Goal: Information Seeking & Learning: Learn about a topic

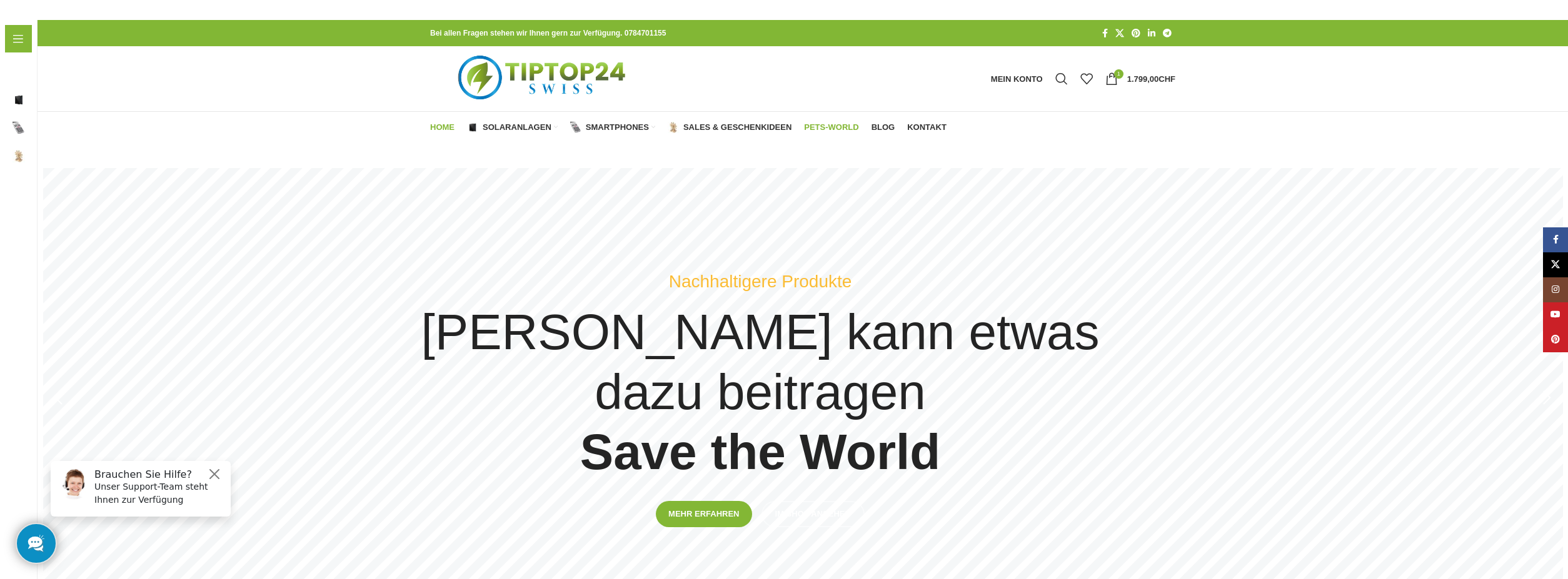
click at [833, 123] on span "Pets-World" at bounding box center [830, 127] width 54 height 10
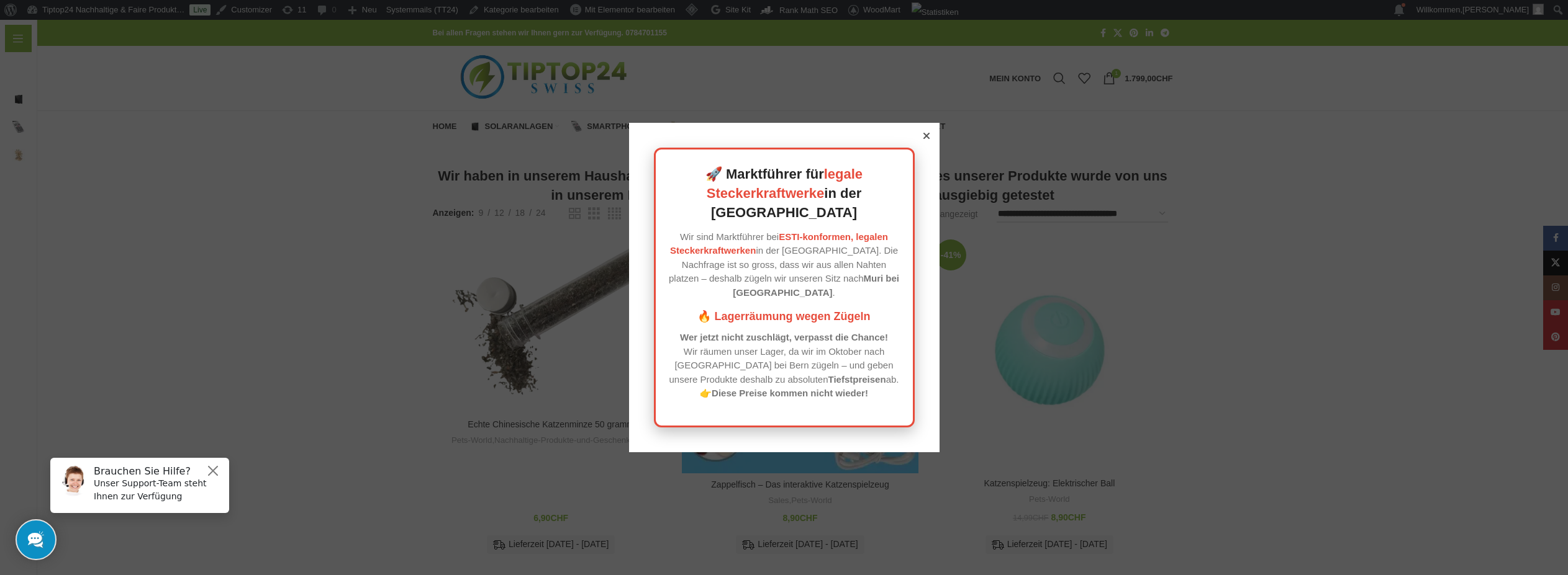
click at [923, 139] on icon at bounding box center [926, 135] width 6 height 6
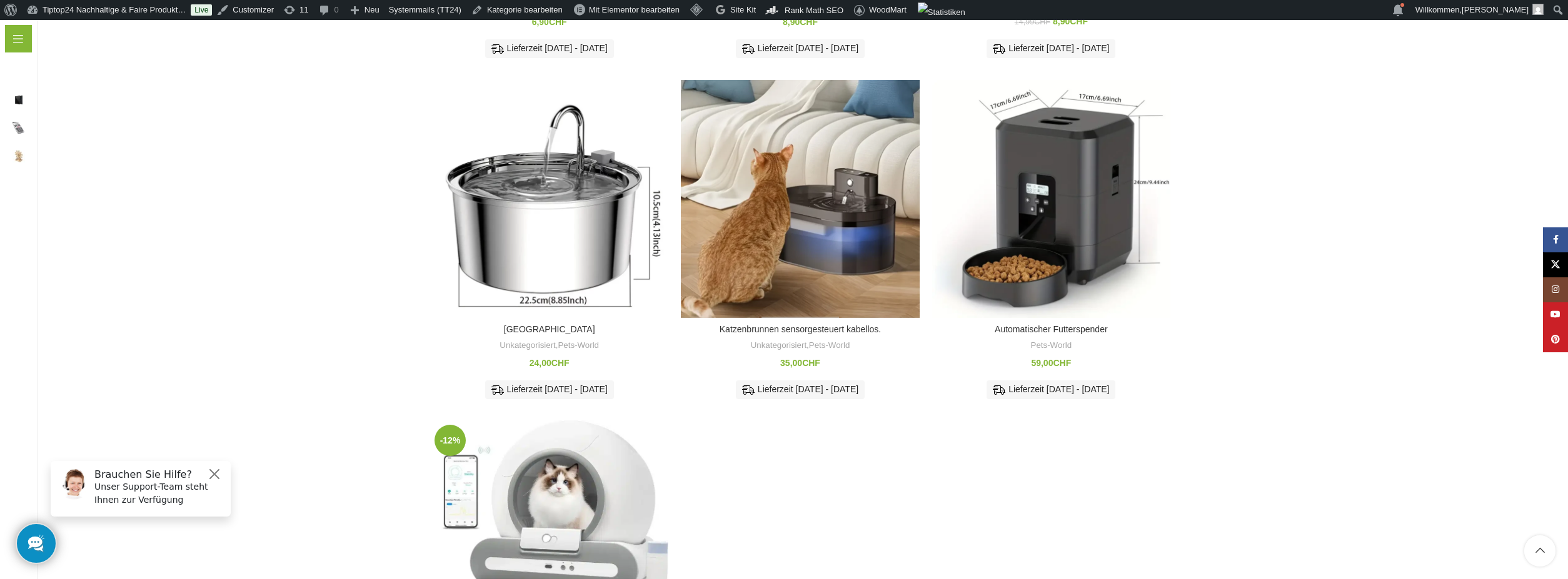
scroll to position [750, 0]
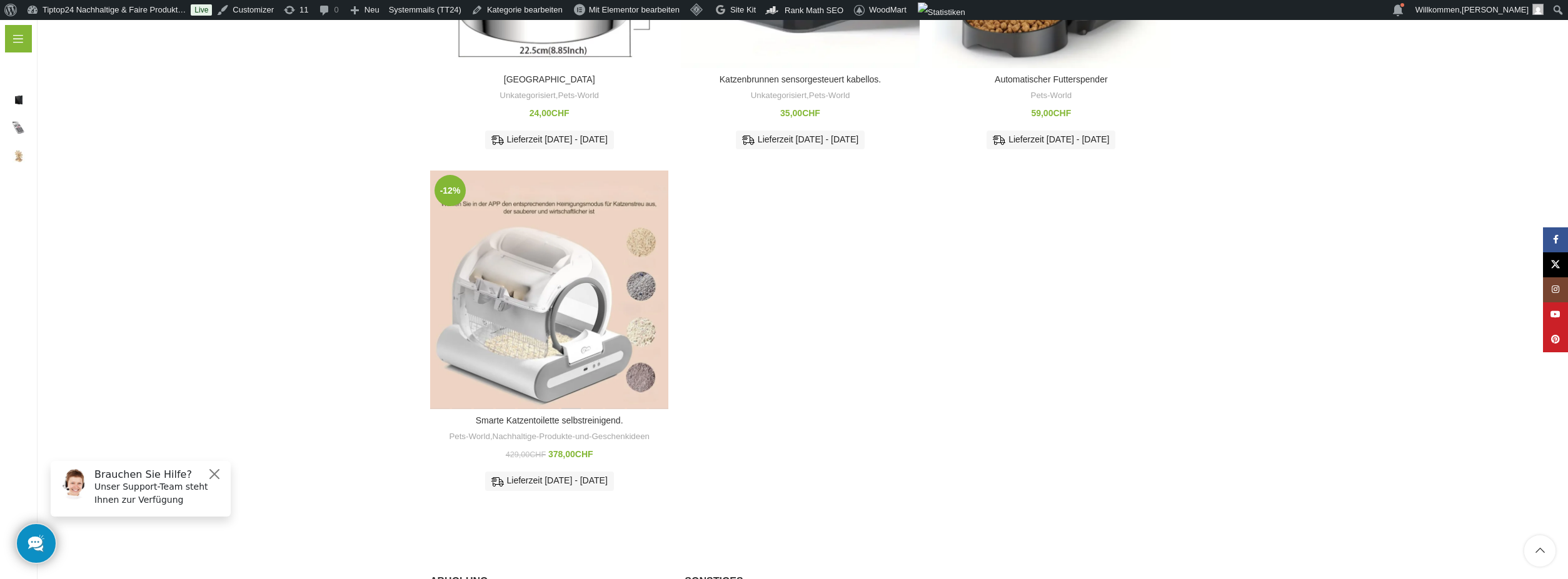
click at [567, 256] on div "Smarte Katzentoilette selbstreinigend." at bounding box center [571, 290] width 22 height 238
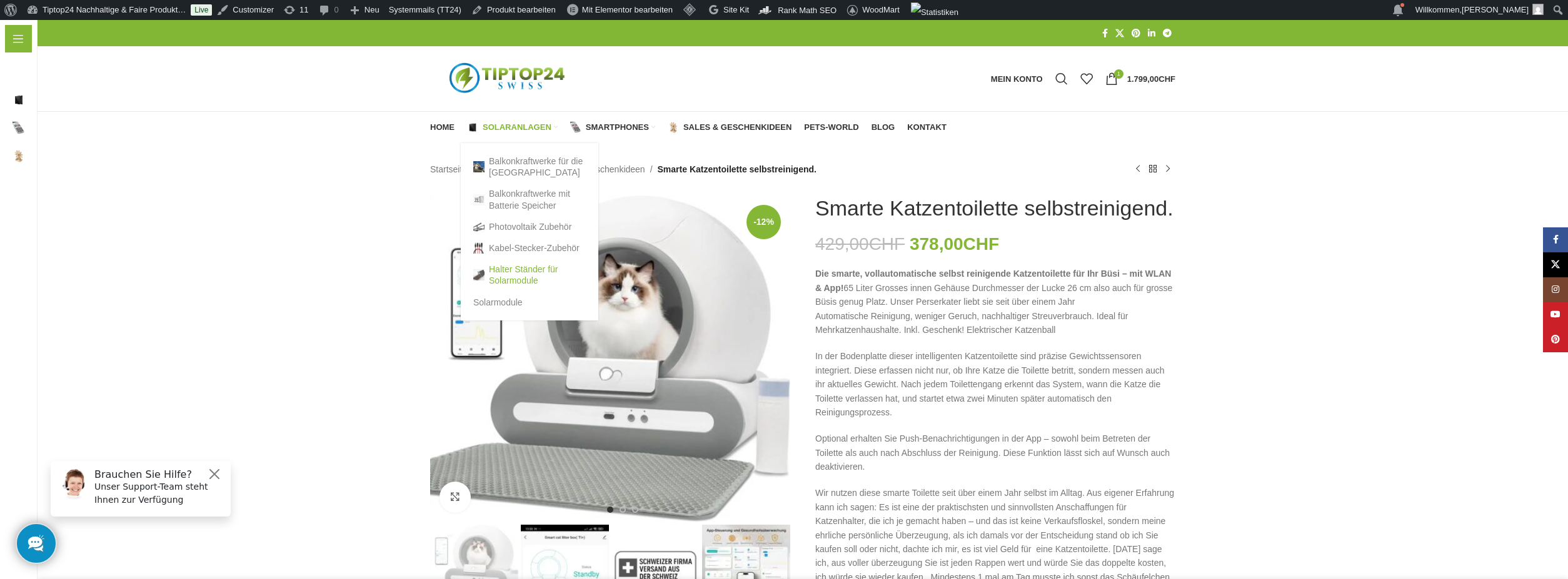
click at [504, 282] on link "Halter Ständer für Solarmodule" at bounding box center [529, 274] width 113 height 33
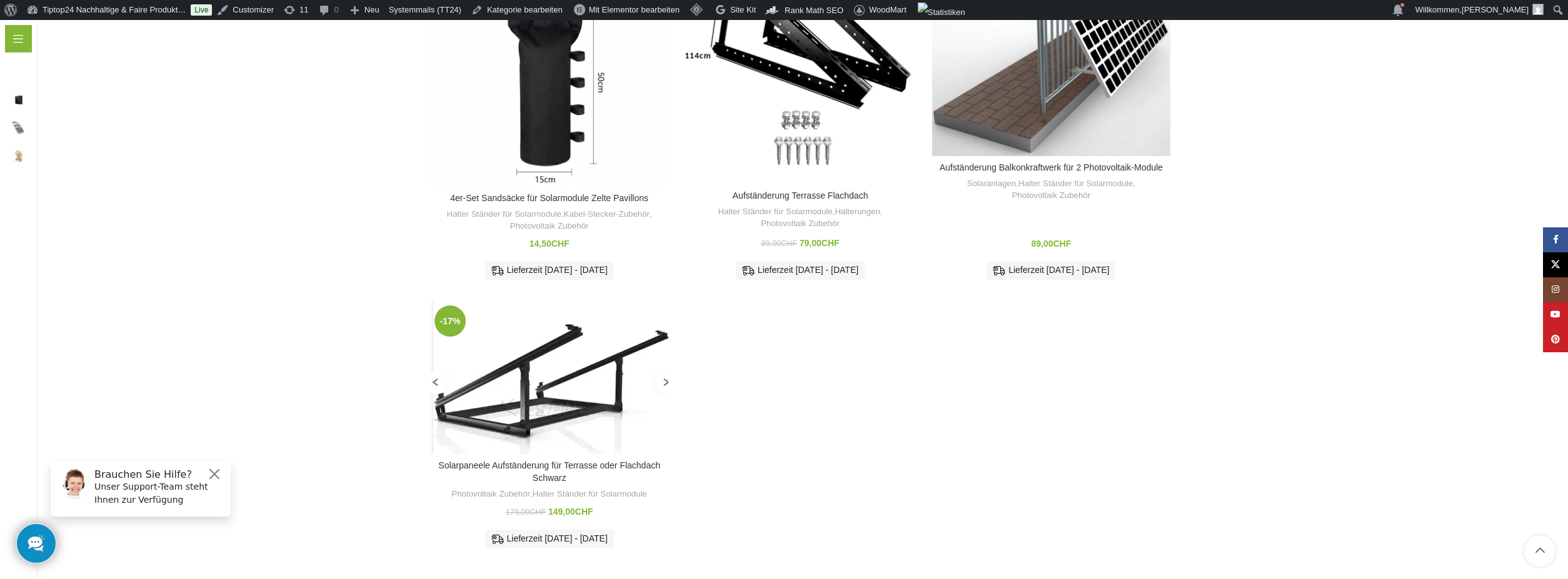
scroll to position [500, 0]
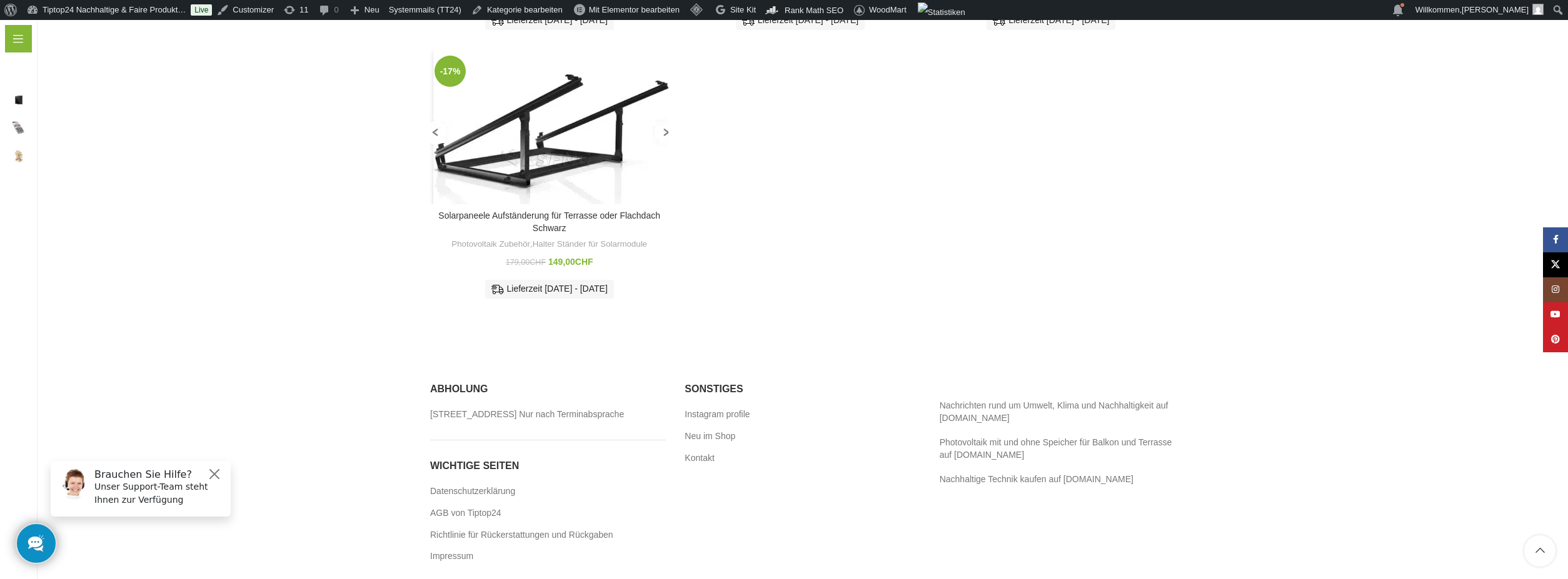
click at [520, 135] on img "Solarpaneele Aufständerung für Terrasse oder Flachdach Schwarz" at bounding box center [549, 127] width 238 height 153
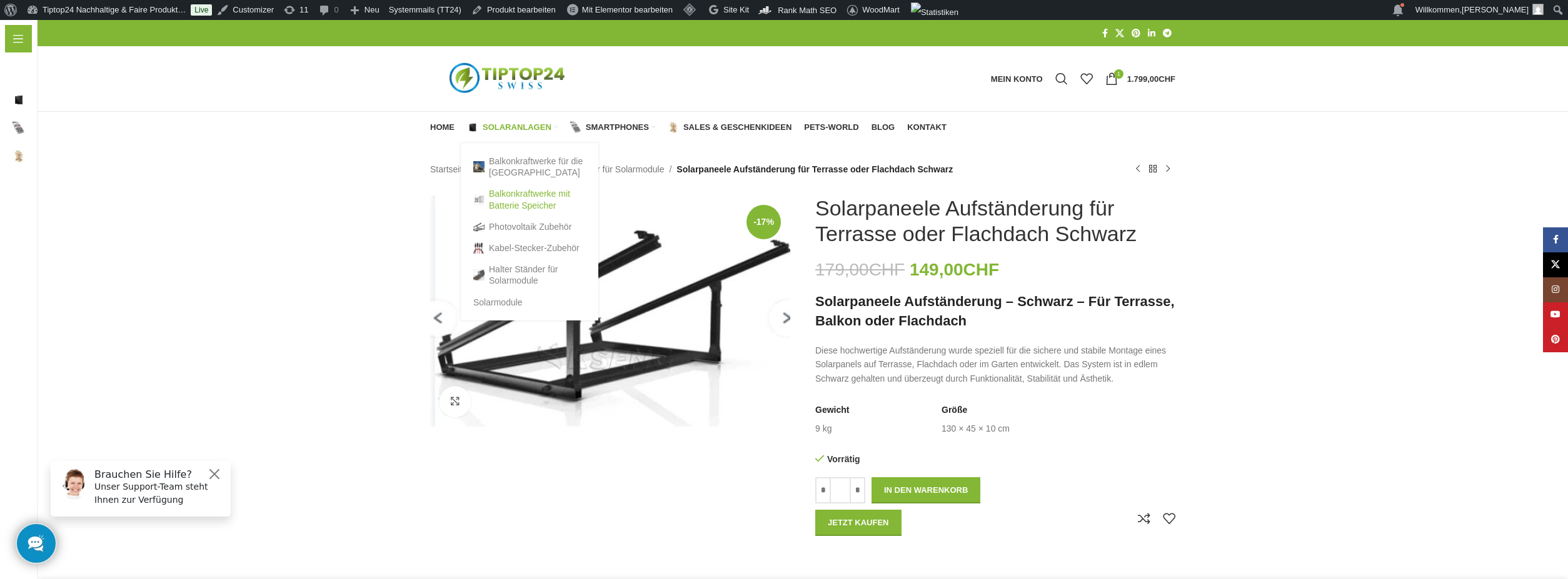
click at [513, 207] on link "Balkonkraftwerke mit Batterie Speicher" at bounding box center [529, 199] width 113 height 33
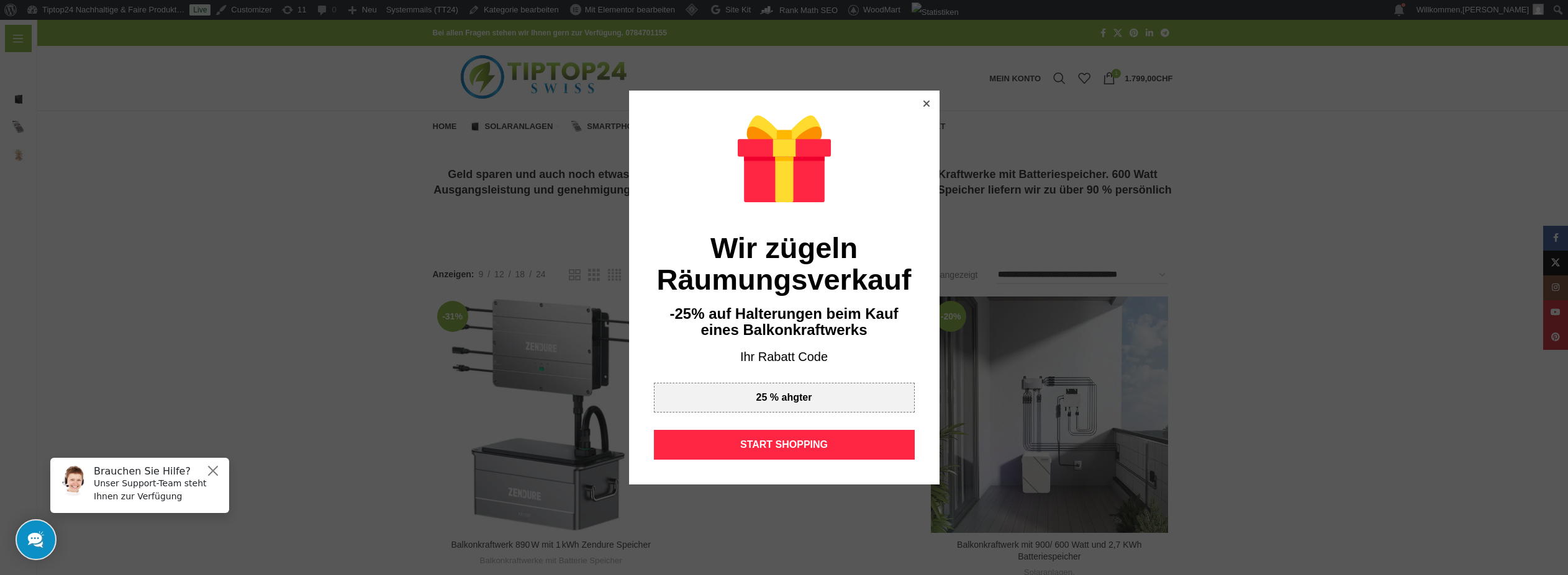
click at [923, 102] on icon at bounding box center [926, 103] width 6 height 6
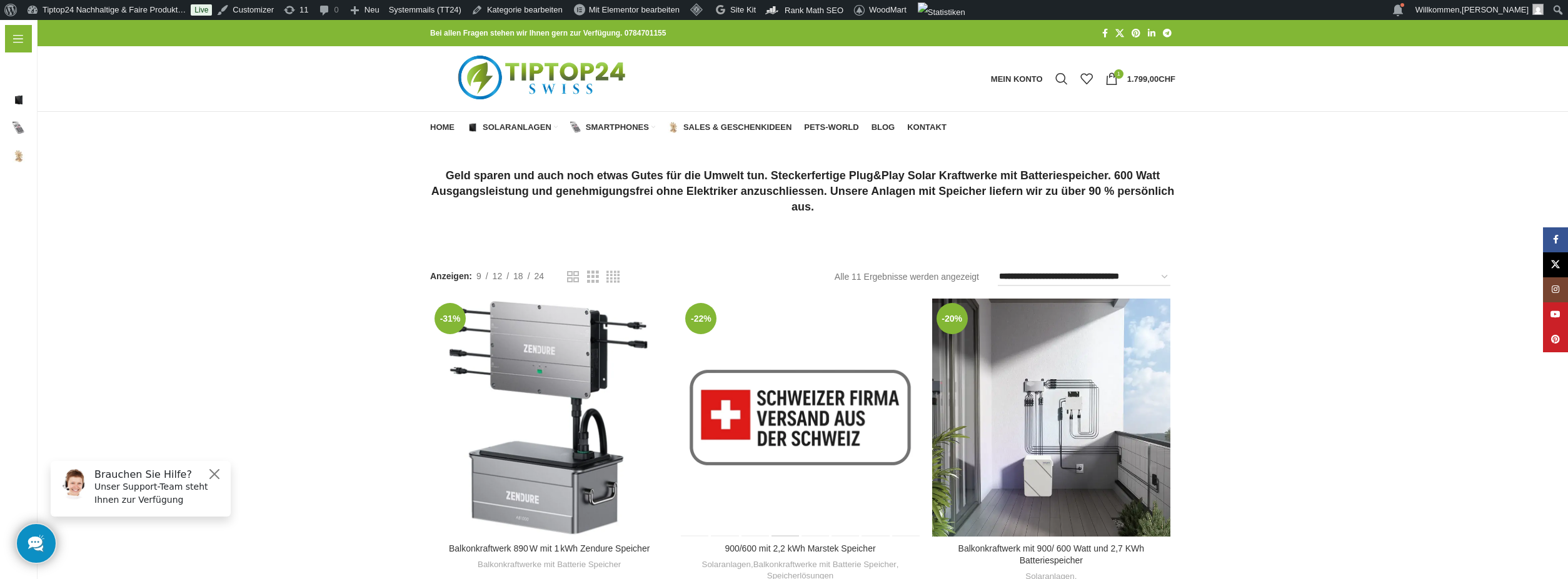
click at [789, 340] on div "900/600 mit 2,2 kWh Marstek Speicher" at bounding box center [785, 417] width 30 height 238
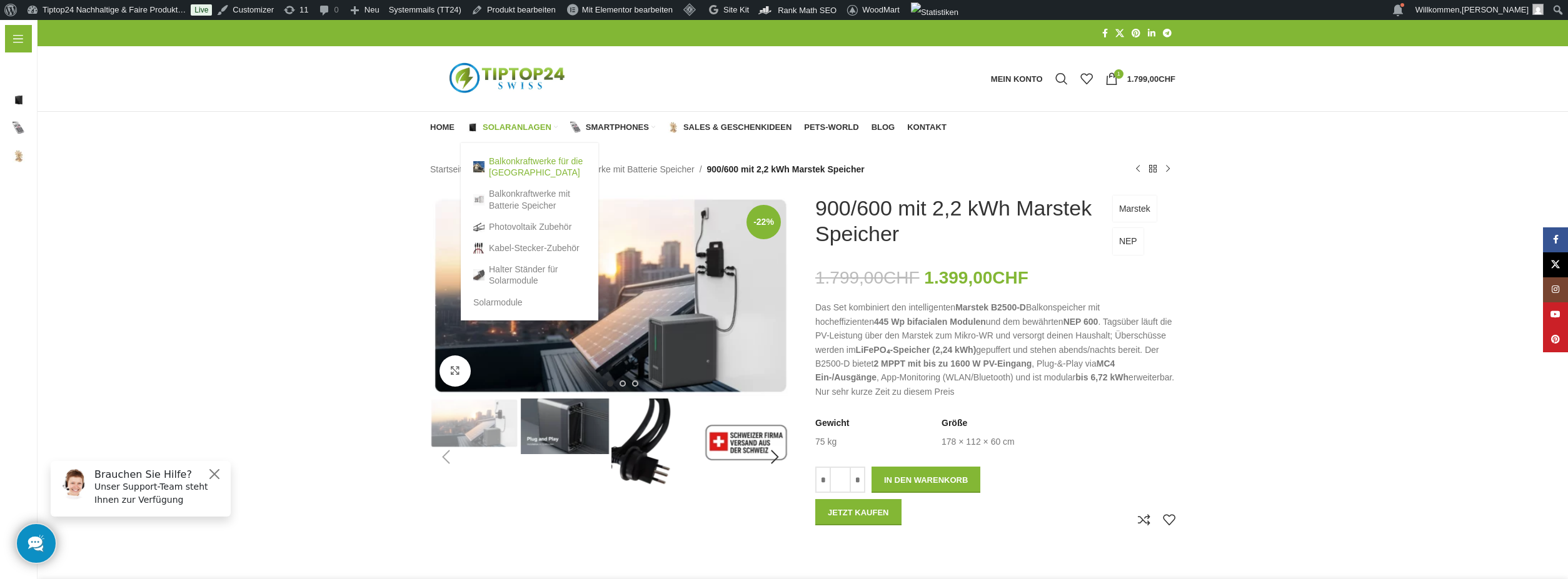
click at [523, 167] on link "Balkonkraftwerke für die [GEOGRAPHIC_DATA]" at bounding box center [529, 166] width 113 height 33
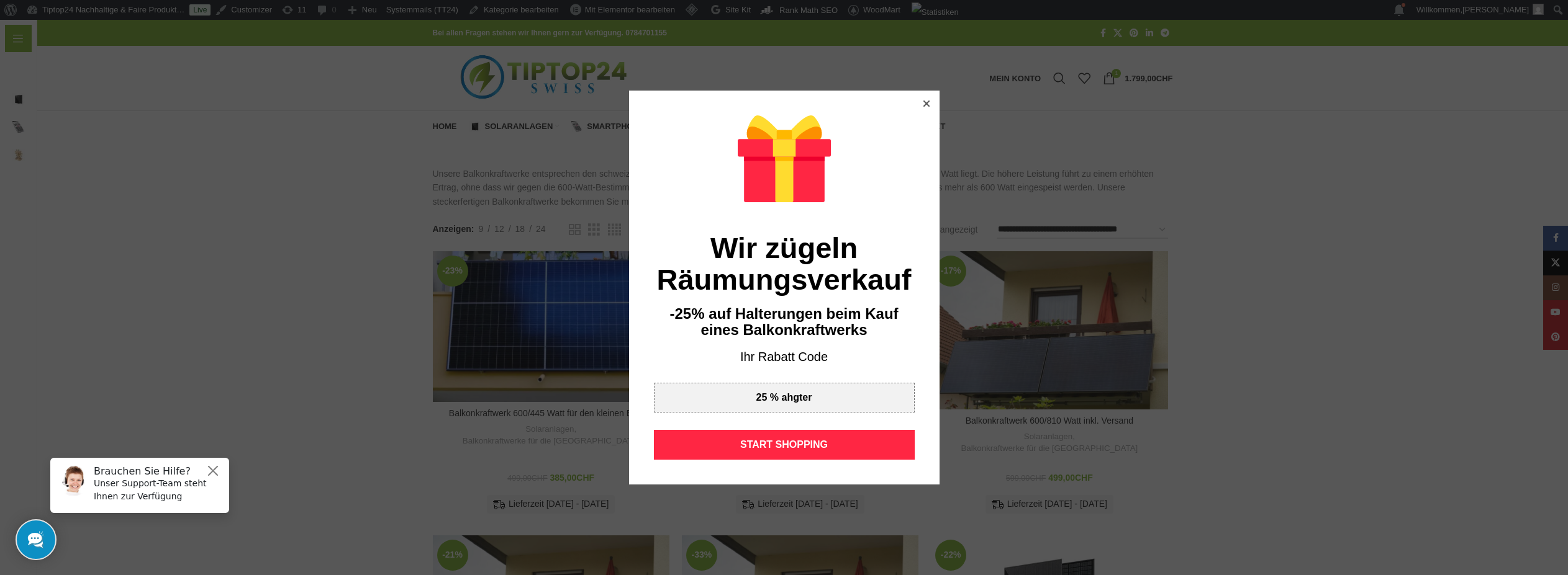
click at [923, 106] on icon at bounding box center [926, 103] width 6 height 6
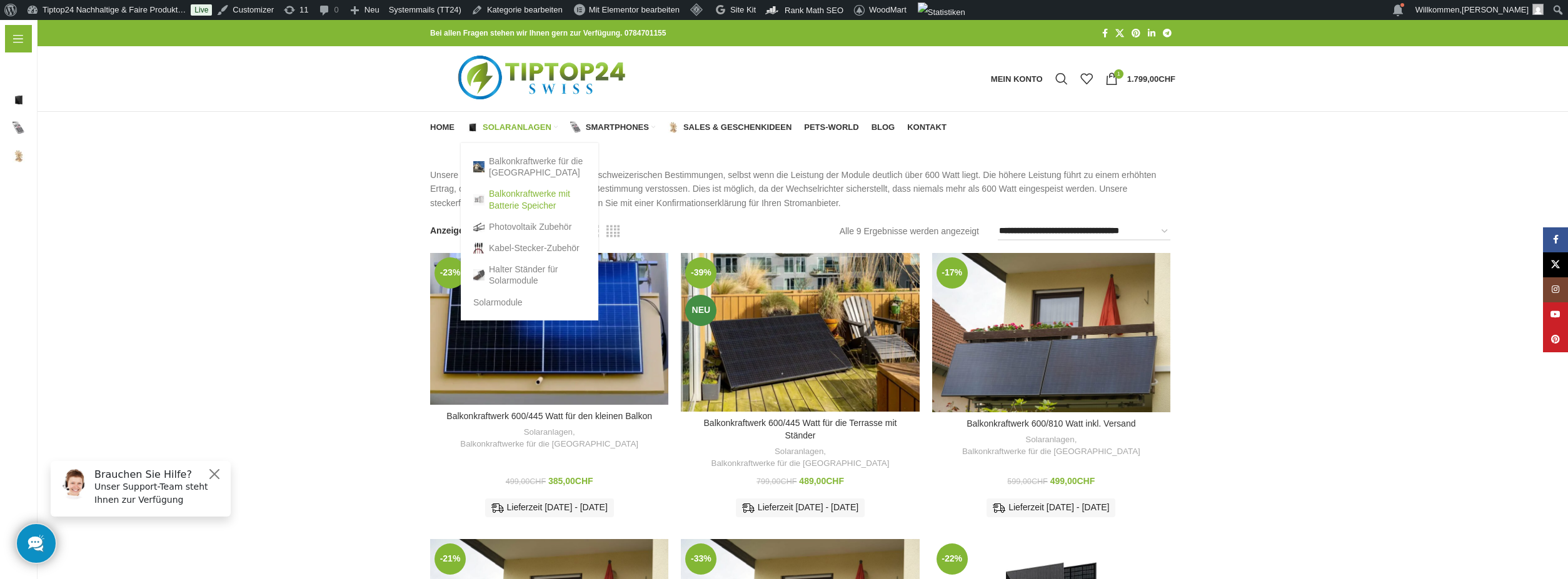
click at [515, 192] on link "Balkonkraftwerke mit Batterie Speicher" at bounding box center [529, 199] width 113 height 33
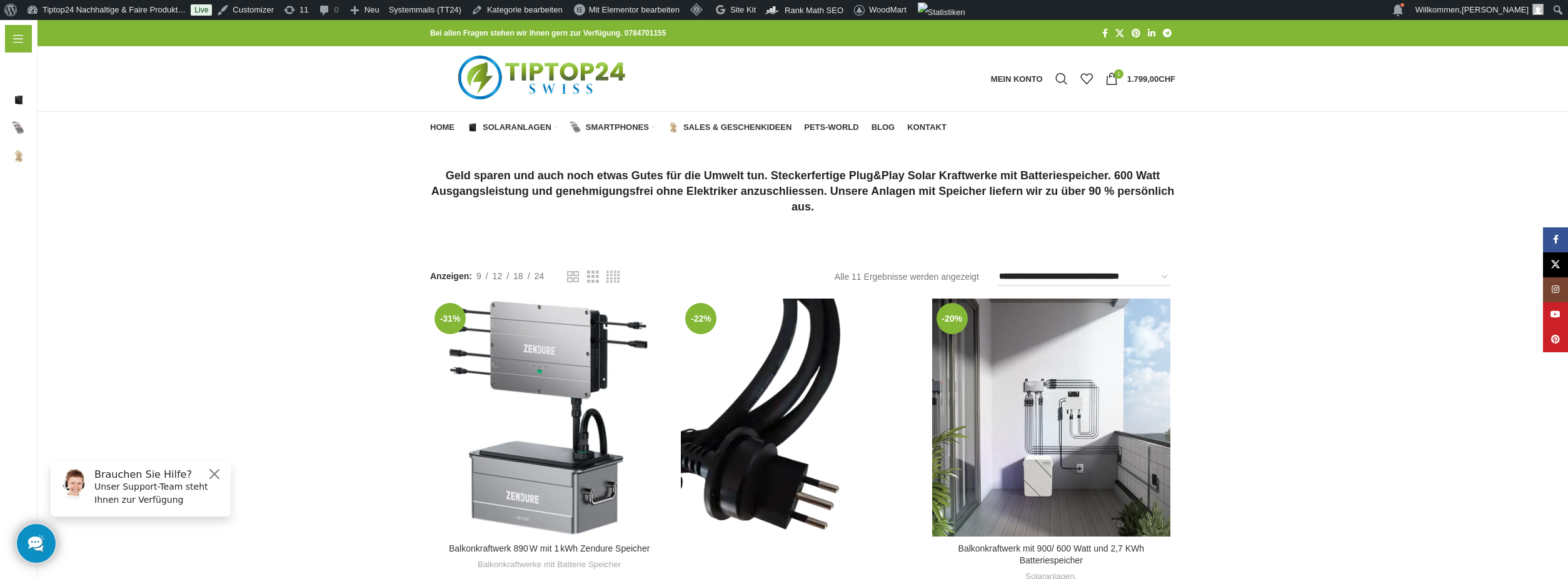
click at [761, 371] on div "900/600 mit 2,2 kWh Marstek Speicher" at bounding box center [756, 457] width 30 height 317
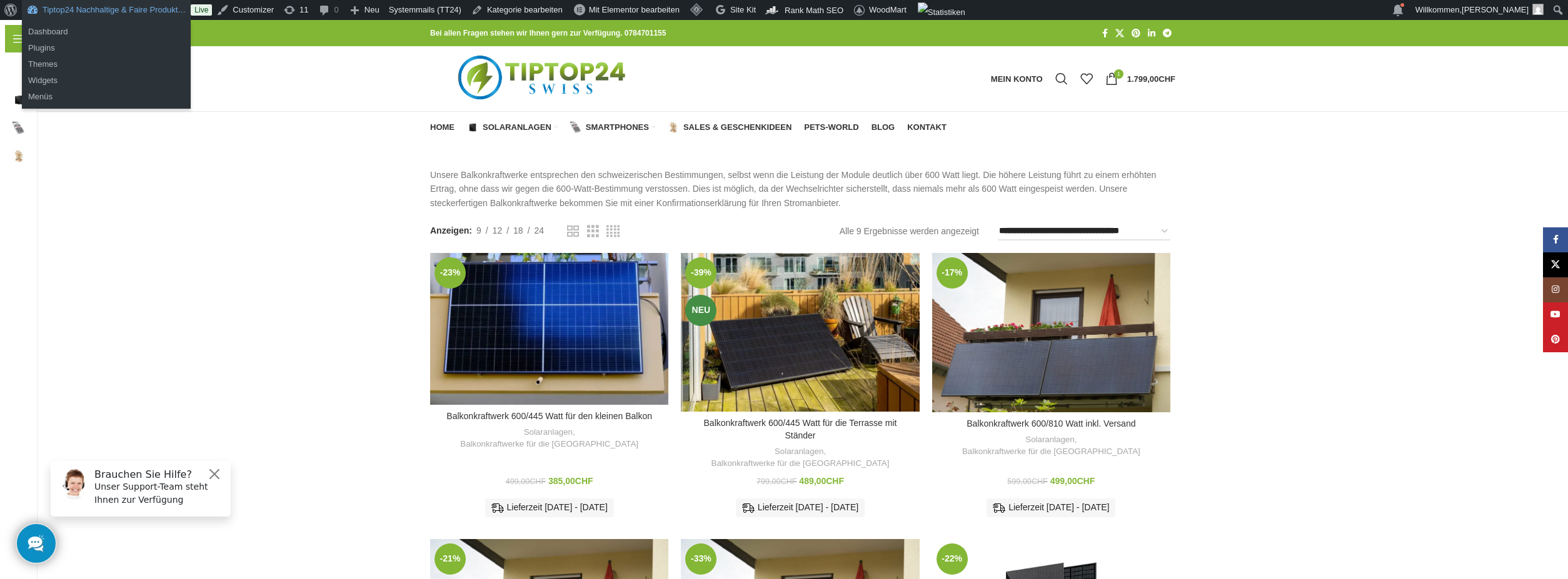
click at [66, 6] on link "Tiptop24 Nachhaltige & Faire Produkt…" at bounding box center [106, 10] width 169 height 20
